Goal: Transaction & Acquisition: Purchase product/service

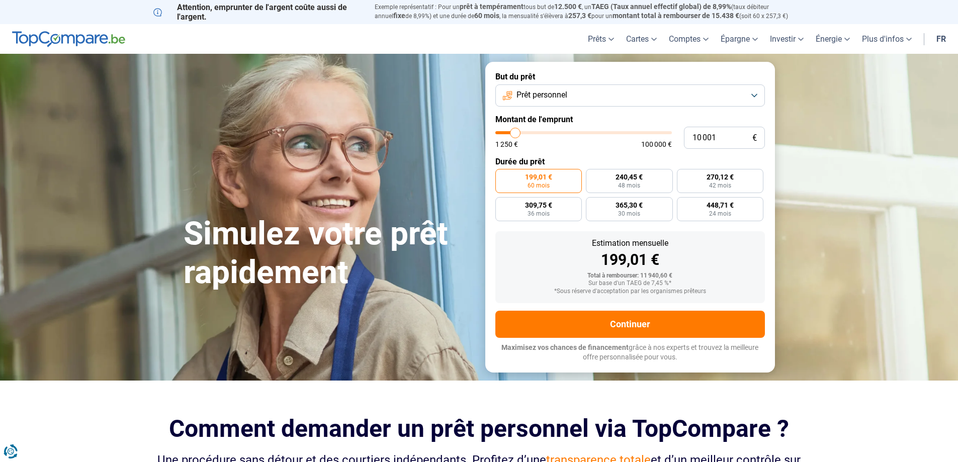
click at [579, 94] on button "Prêt personnel" at bounding box center [630, 95] width 270 height 22
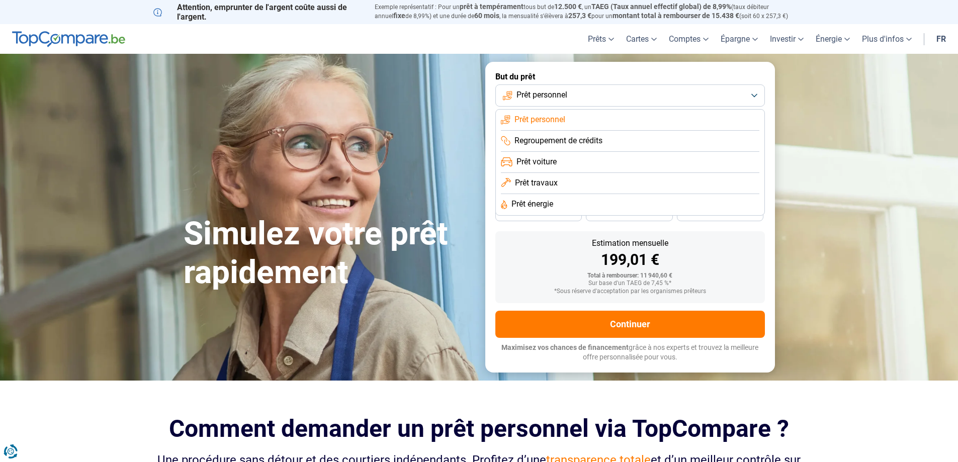
click at [589, 141] on span "Regroupement de crédits" at bounding box center [558, 140] width 88 height 11
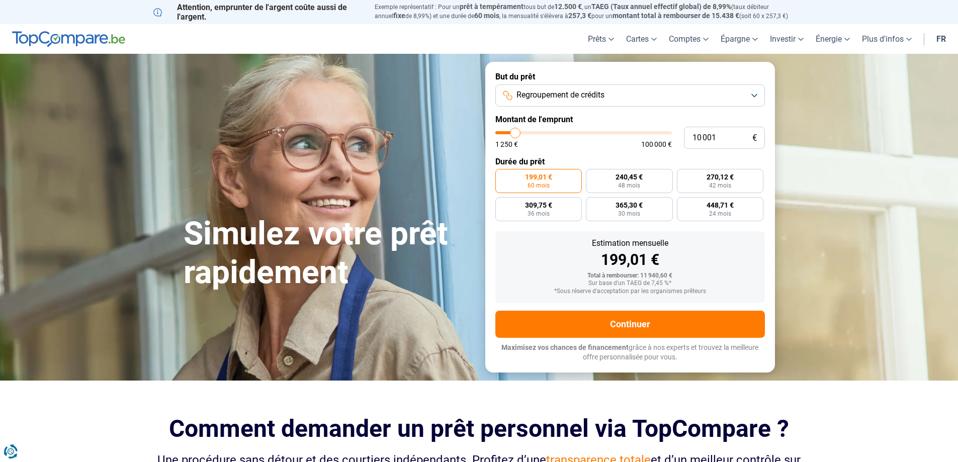
click at [603, 96] on span "Regroupement de crédits" at bounding box center [560, 95] width 88 height 11
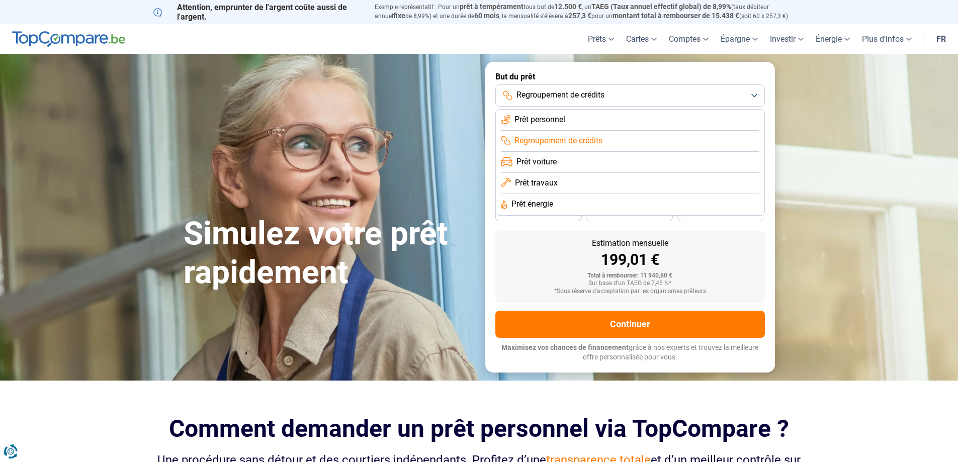
click at [600, 96] on span "Regroupement de crédits" at bounding box center [560, 95] width 88 height 11
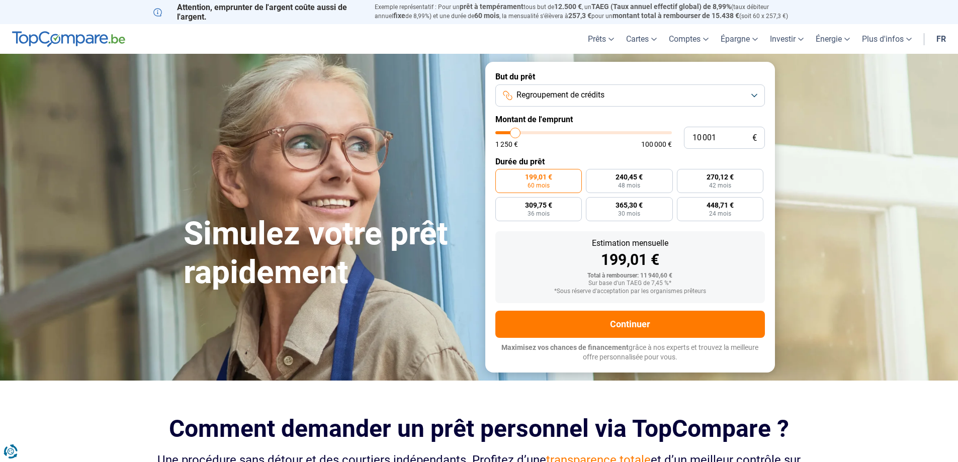
type input "8 250"
type input "8250"
type input "8 750"
type input "8750"
type input "10 000"
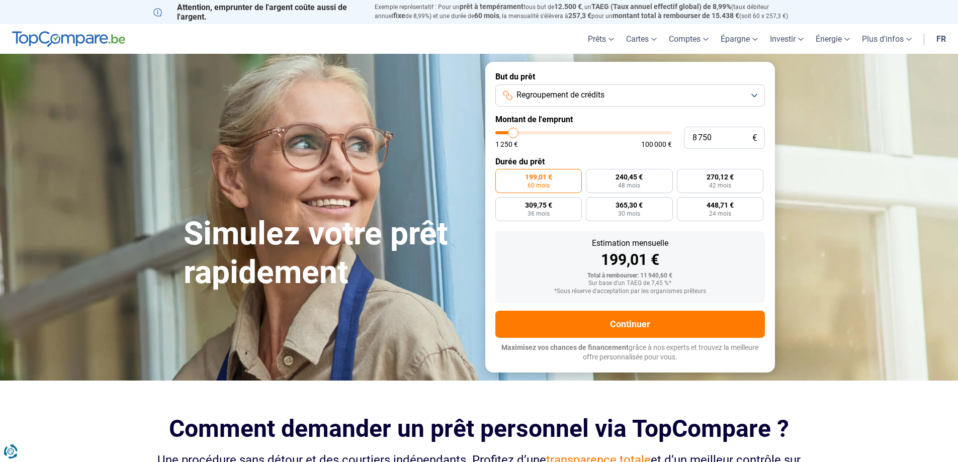
type input "10000"
type input "11 000"
type input "11000"
type input "13 250"
type input "13250"
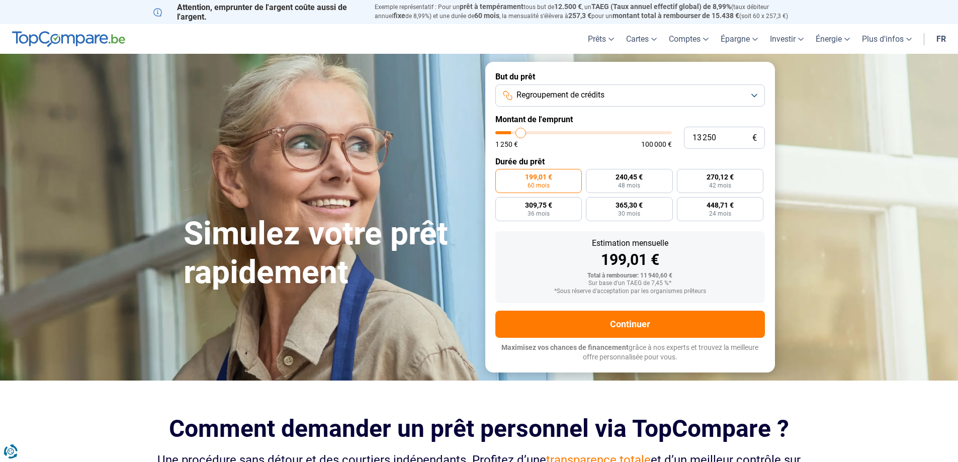
type input "15 500"
type input "15500"
type input "17 750"
type input "17750"
type input "23 250"
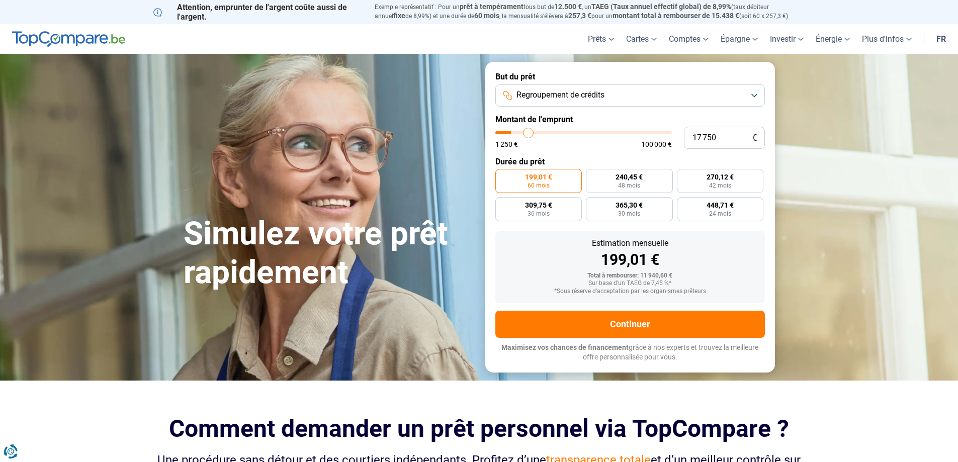
type input "23250"
type input "29 000"
type input "29000"
type input "35 250"
type input "35250"
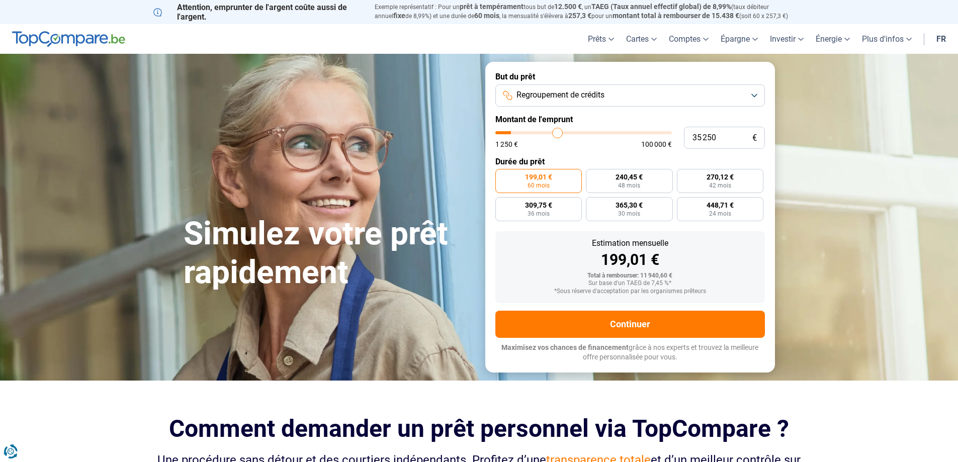
type input "43 500"
type input "43500"
type input "51 750"
type input "51750"
type input "61 500"
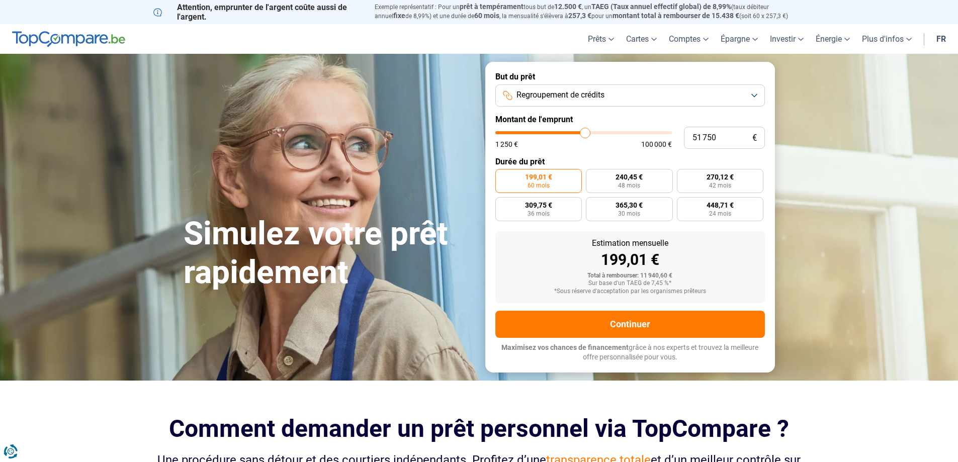
type input "61500"
type input "69 500"
type input "69500"
type input "77 750"
type input "77750"
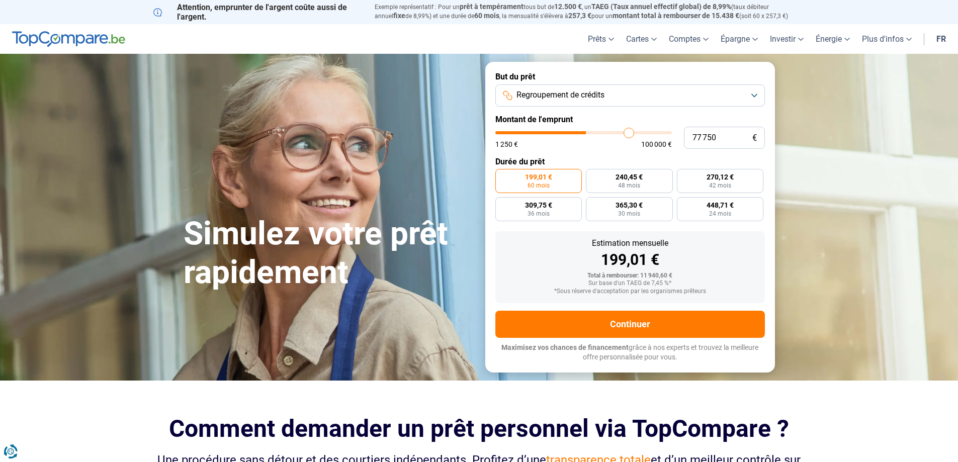
type input "82 500"
type input "82500"
type input "87 500"
type input "87500"
type input "91 500"
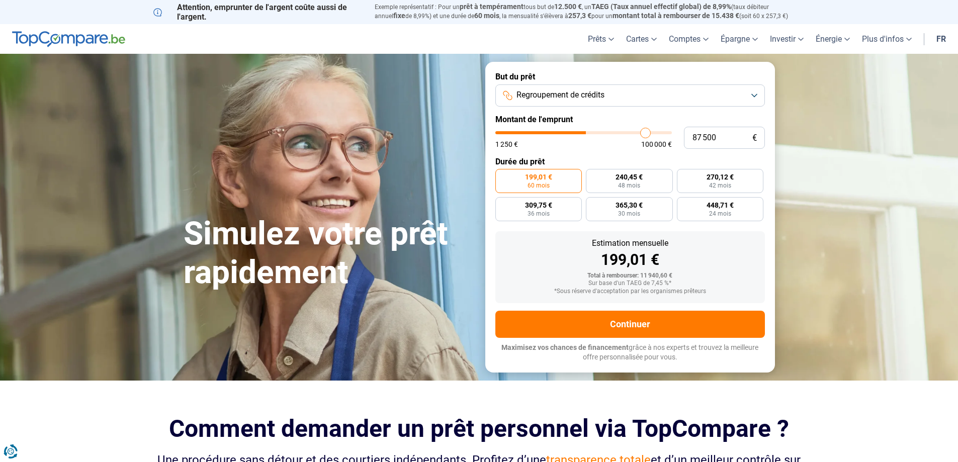
type input "91500"
type input "94 000"
type input "94000"
type input "95 500"
type input "95500"
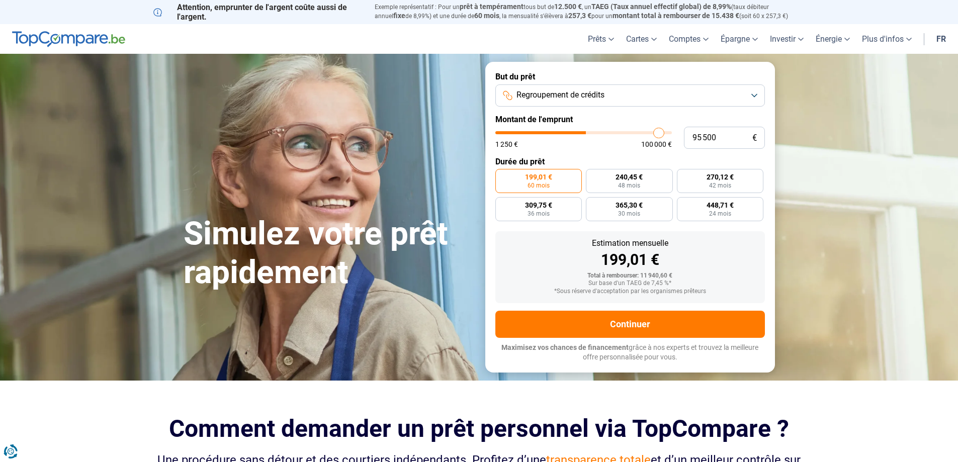
type input "97 750"
type input "97750"
type input "100 000"
drag, startPoint x: 529, startPoint y: 133, endPoint x: 699, endPoint y: 146, distance: 171.0
type input "100000"
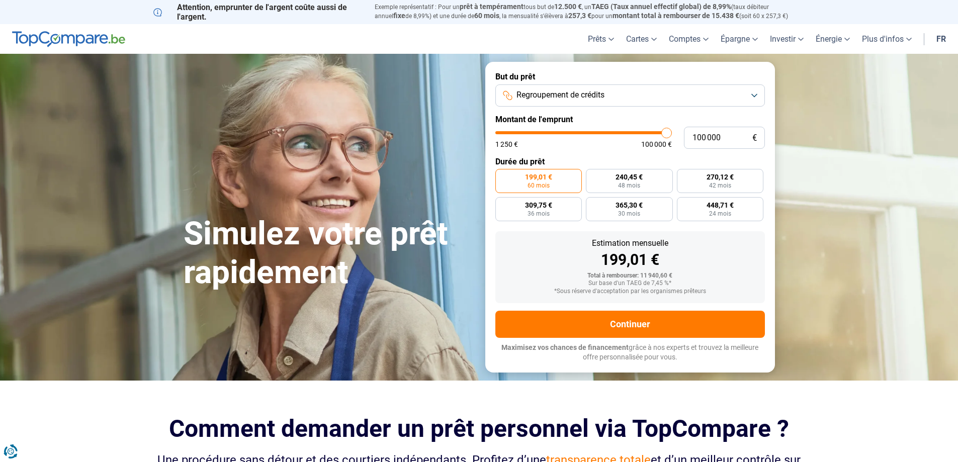
click at [672, 134] on input "range" at bounding box center [583, 132] width 177 height 3
radio input "false"
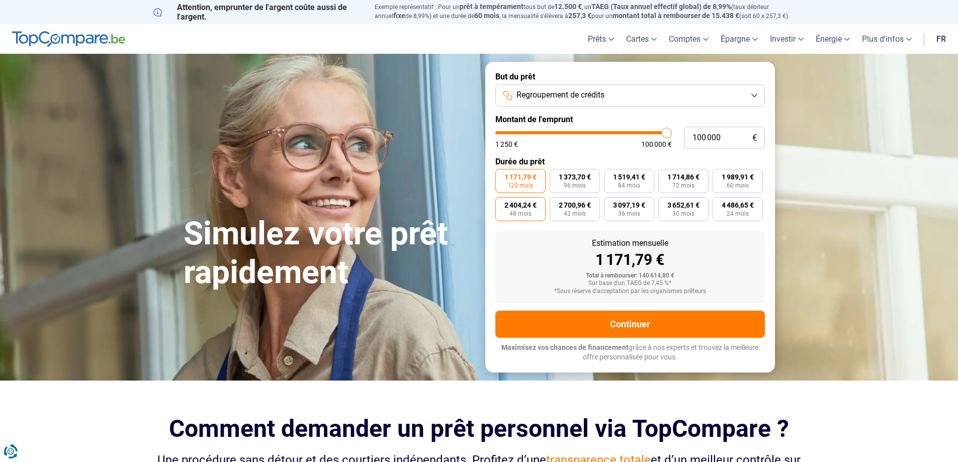
click at [520, 209] on label "2 404,24 € 48 mois" at bounding box center [520, 209] width 50 height 24
click at [502, 204] on input "2 404,24 € 48 mois" at bounding box center [498, 200] width 7 height 7
radio input "true"
click at [732, 209] on span "4 486,65 €" at bounding box center [738, 205] width 32 height 7
click at [719, 204] on input "4 486,65 € 24 mois" at bounding box center [716, 200] width 7 height 7
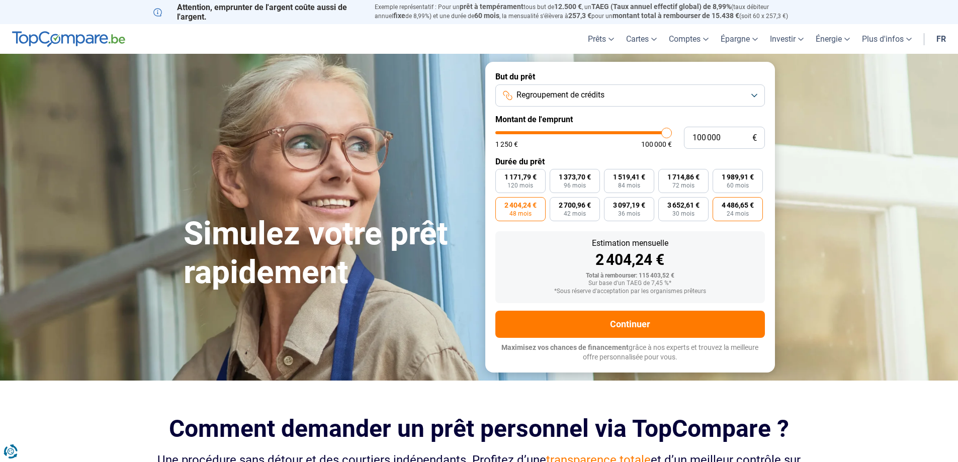
radio input "true"
click at [755, 94] on button "Regroupement de crédits" at bounding box center [630, 95] width 270 height 22
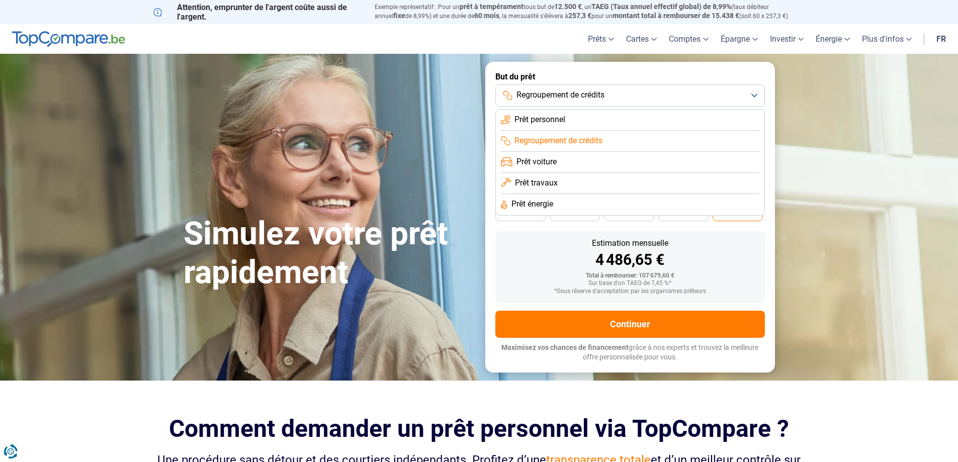
click at [568, 144] on span "Regroupement de crédits" at bounding box center [558, 140] width 88 height 11
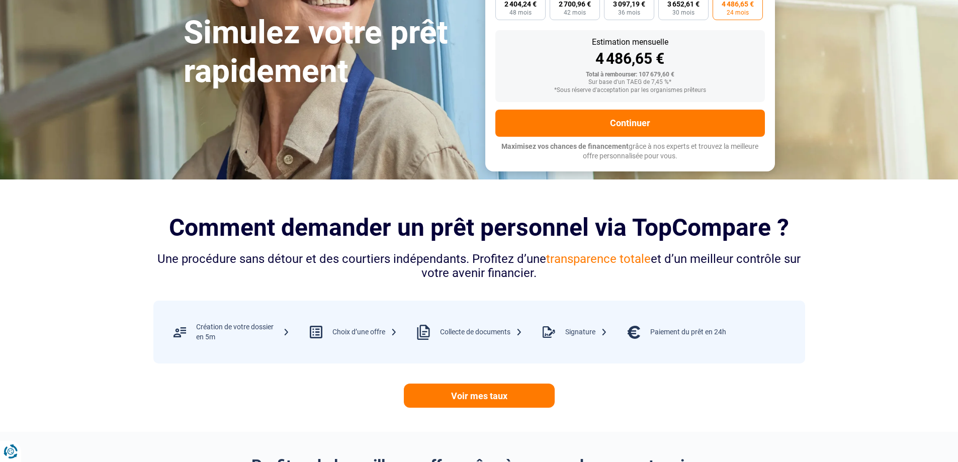
scroll to position [50, 0]
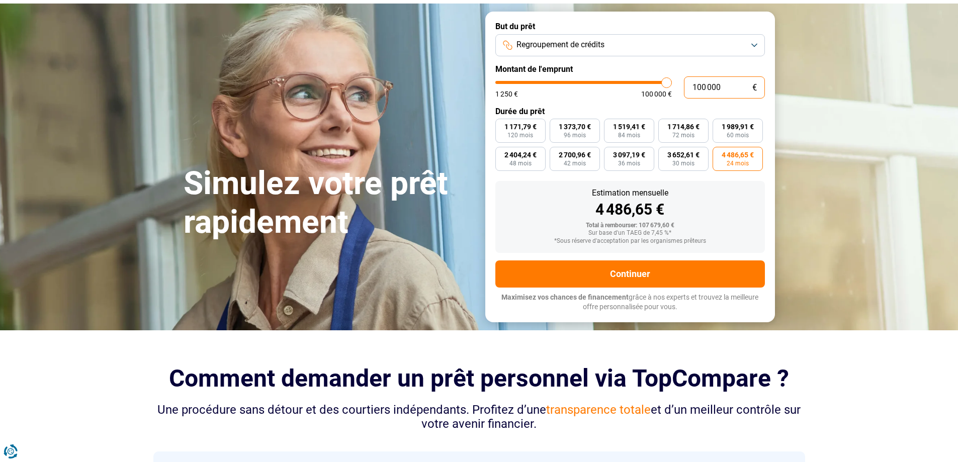
click at [720, 85] on input "100 000" at bounding box center [724, 87] width 81 height 22
type input "10 000"
type input "10000"
type input "1 000"
type input "1250"
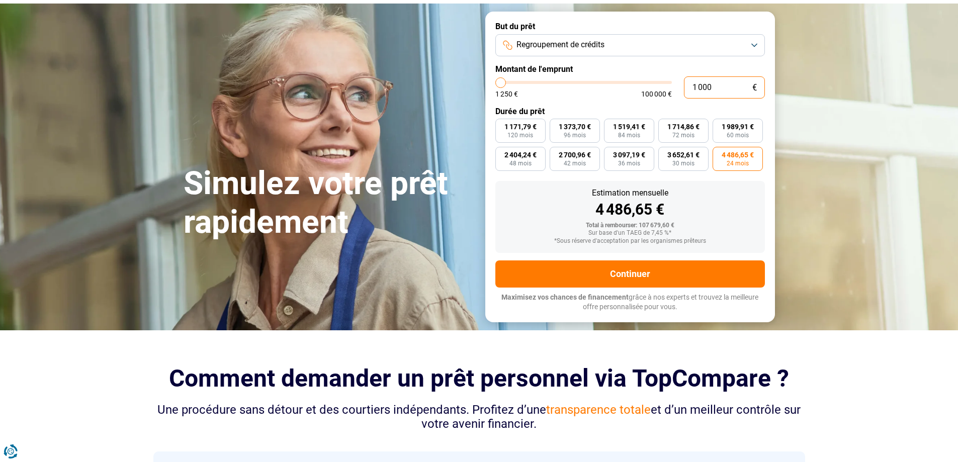
type input "100"
type input "1250"
type input "10"
type input "1250"
type input "1"
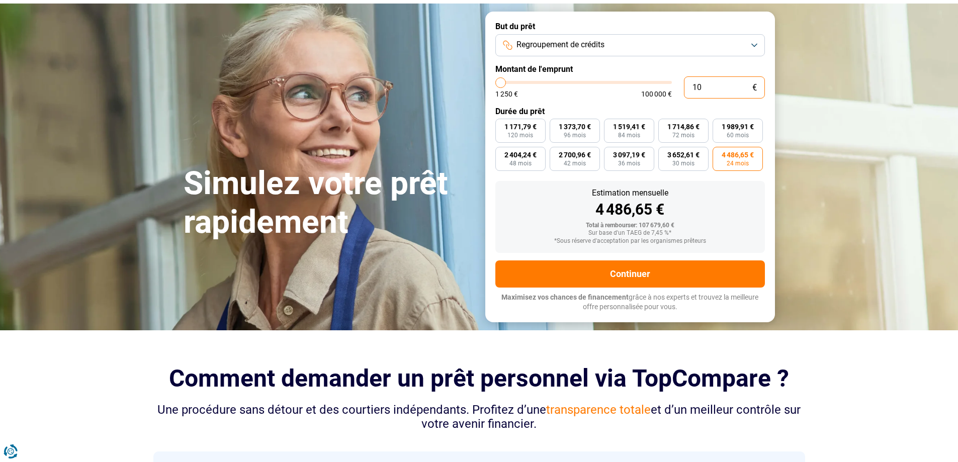
type input "1250"
type input "0"
type input "1250"
type input "5"
type input "1250"
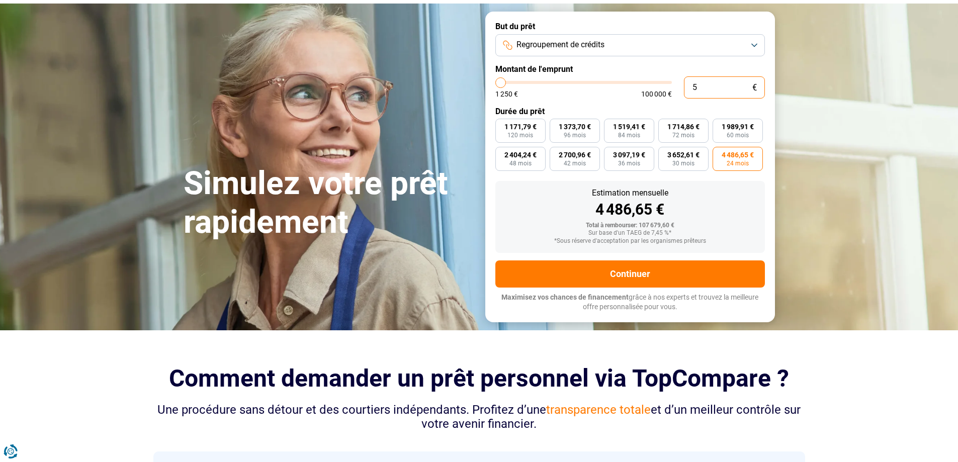
type input "50"
type input "1250"
type input "500"
type input "1250"
type input "5 000"
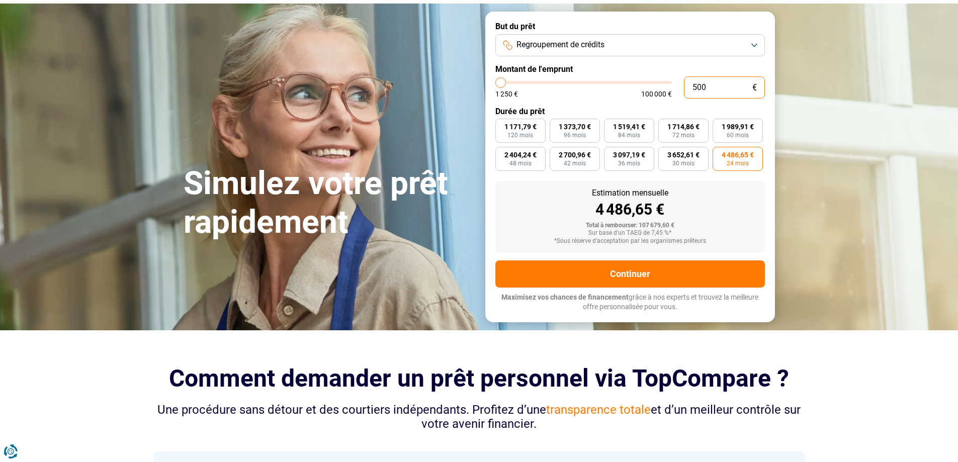
type input "5000"
type input "50 000"
type input "50000"
radio input "false"
radio input "true"
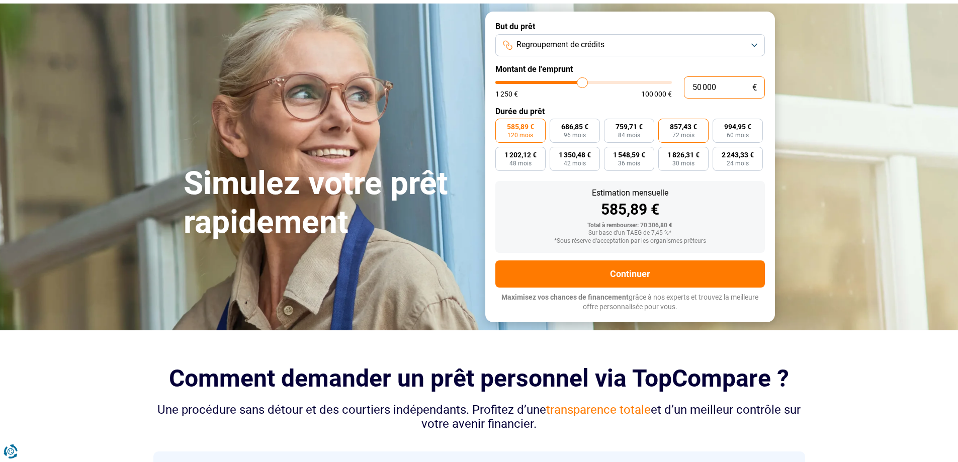
scroll to position [0, 0]
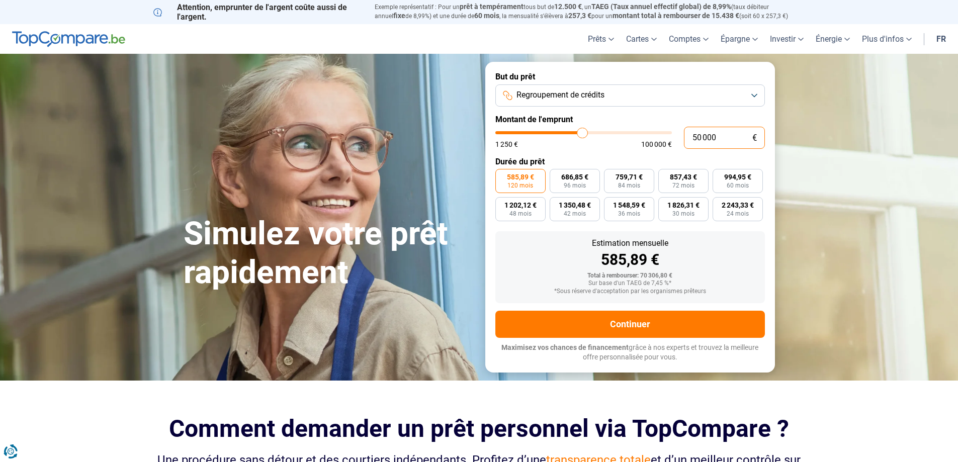
type input "50 000"
click at [511, 184] on span "120 mois" at bounding box center [520, 186] width 26 height 6
click at [502, 175] on input "585,89 € 120 mois" at bounding box center [498, 172] width 7 height 7
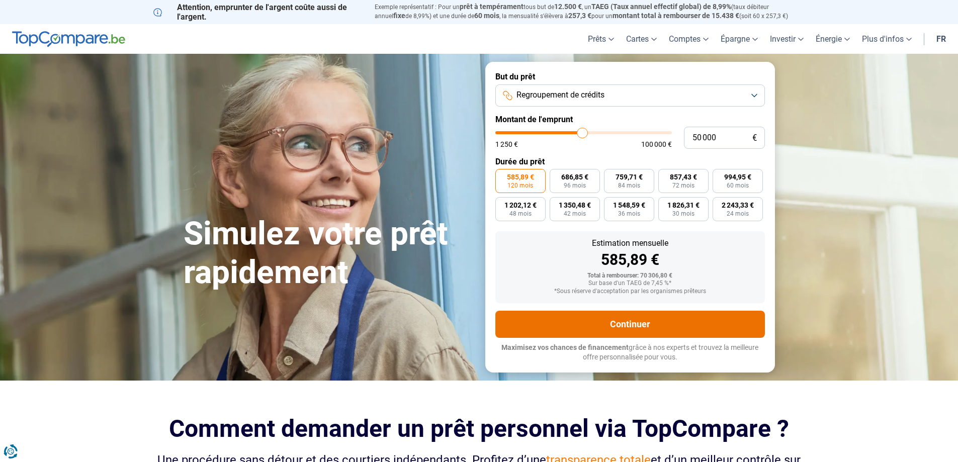
click at [623, 324] on button "Continuer" at bounding box center [630, 324] width 270 height 27
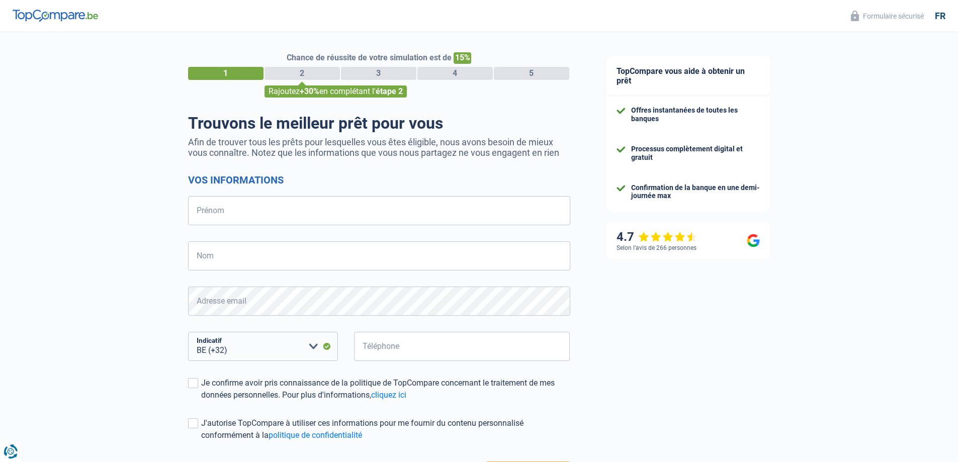
select select "32"
